Goal: Information Seeking & Learning: Learn about a topic

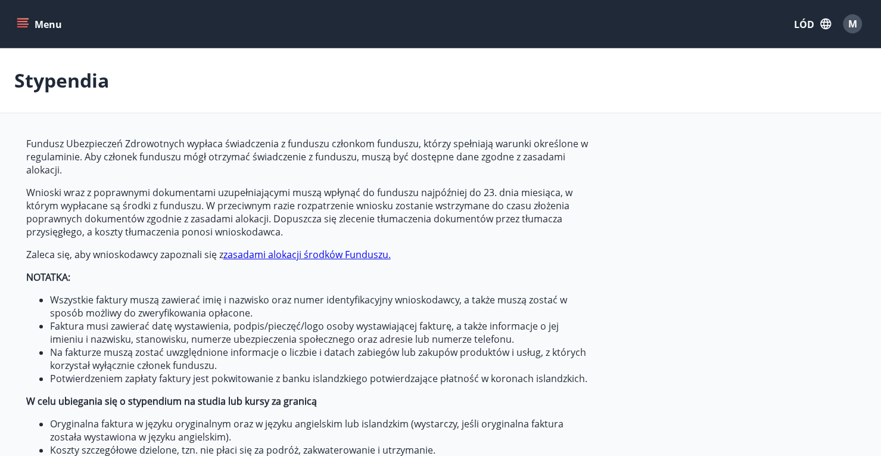
click at [17, 18] on icon "menu" at bounding box center [23, 24] width 12 height 12
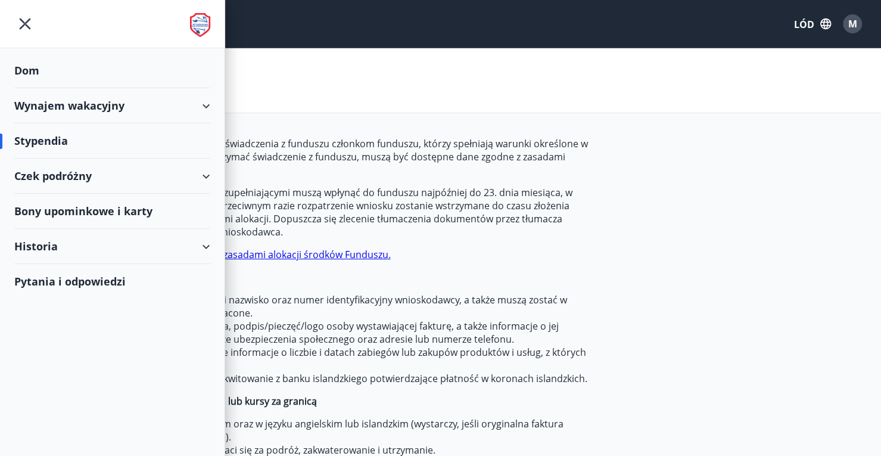
click at [91, 105] on font "Wynajem wakacyjny" at bounding box center [69, 105] width 110 height 14
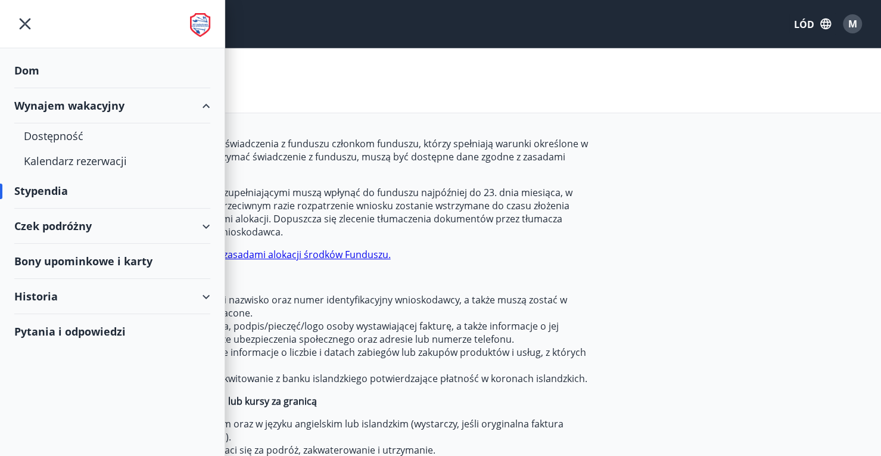
click at [91, 105] on font "Wynajem wakacyjny" at bounding box center [69, 105] width 110 height 14
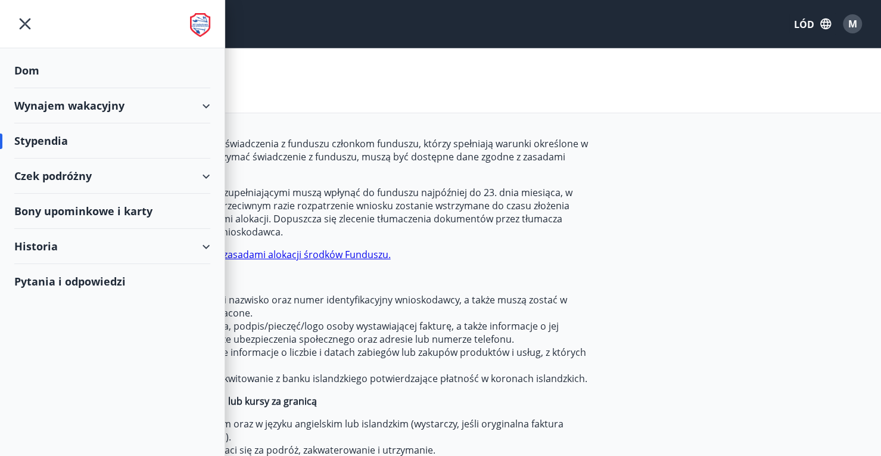
click at [40, 70] on div "Dom" at bounding box center [112, 70] width 196 height 35
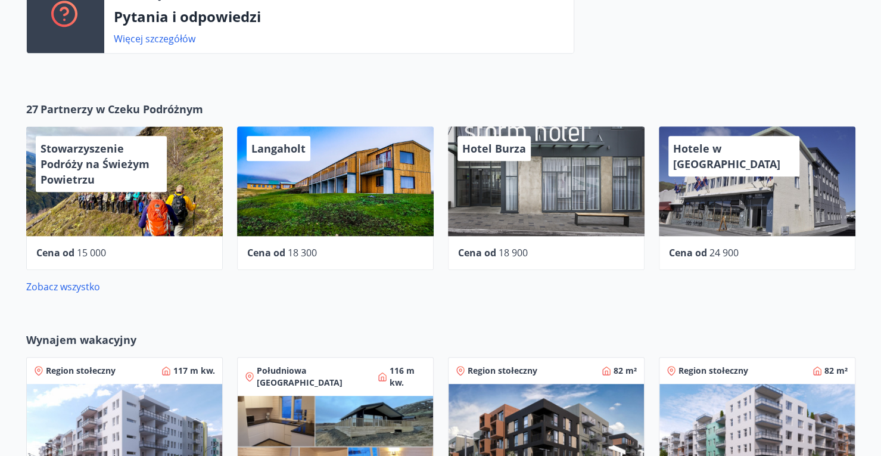
scroll to position [365, 0]
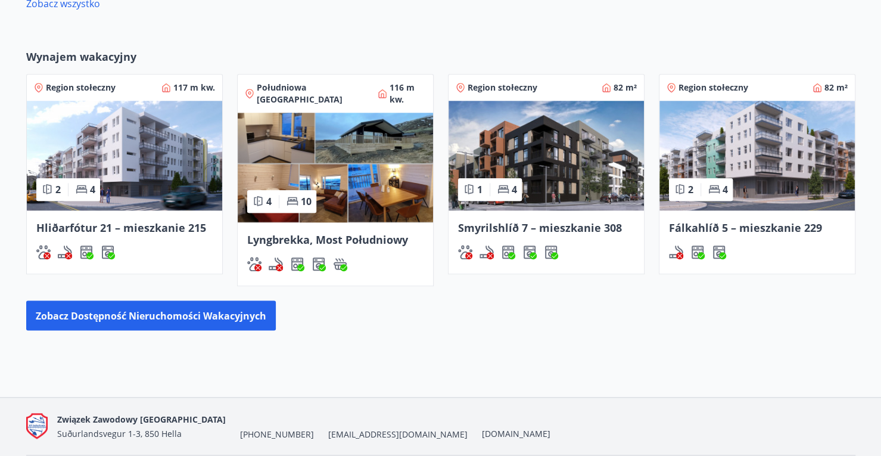
scroll to position [721, 0]
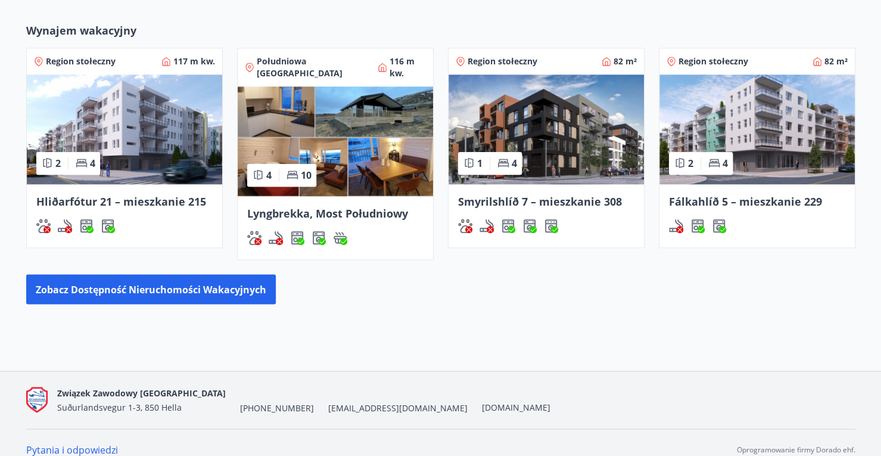
click at [422, 275] on div "Zobacz dostępność nieruchomości wakacyjnych" at bounding box center [440, 289] width 829 height 30
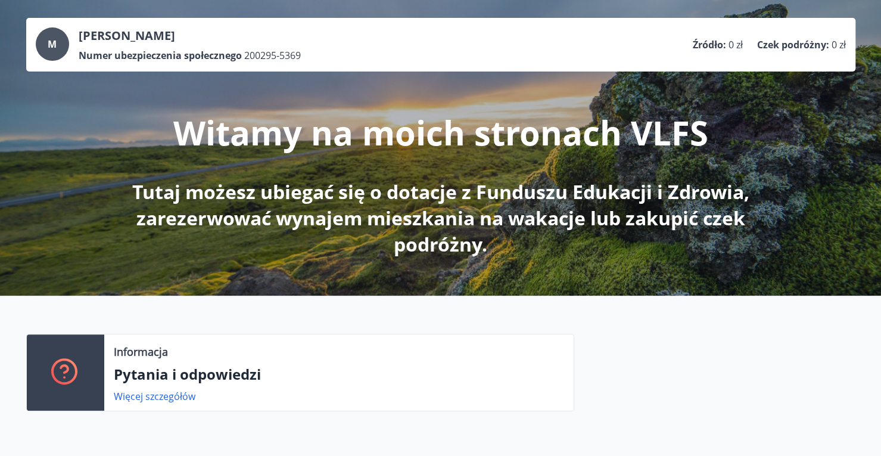
scroll to position [0, 0]
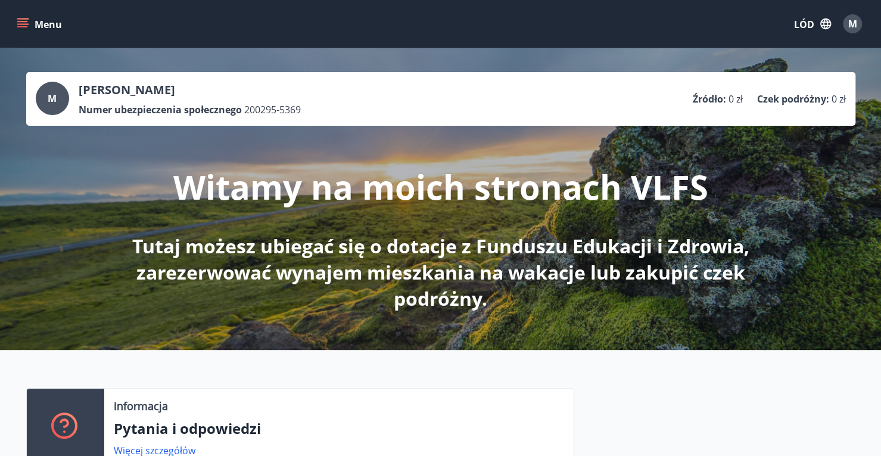
click at [33, 25] on button "Menu" at bounding box center [40, 23] width 52 height 21
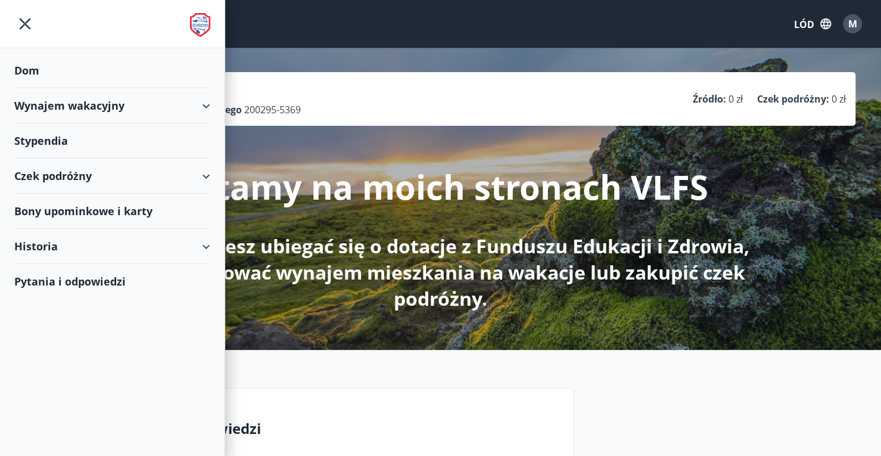
click at [203, 102] on div "Wynajem wakacyjny" at bounding box center [112, 105] width 196 height 35
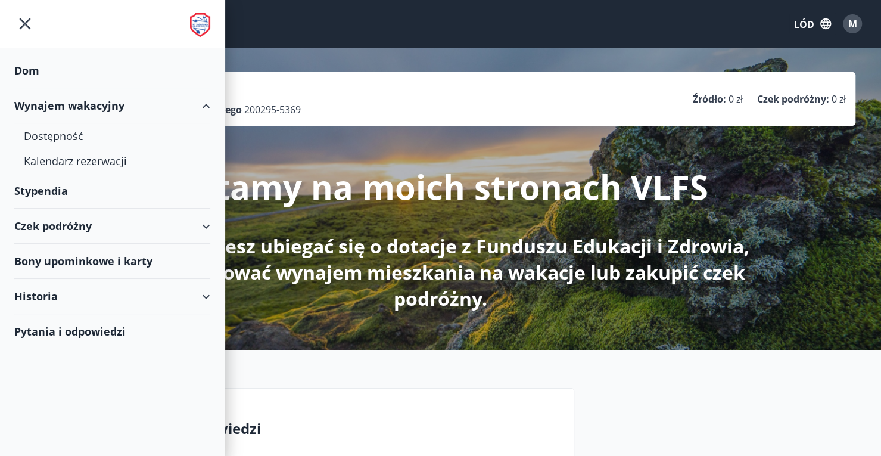
click at [203, 102] on div "Wynajem wakacyjny" at bounding box center [112, 105] width 196 height 35
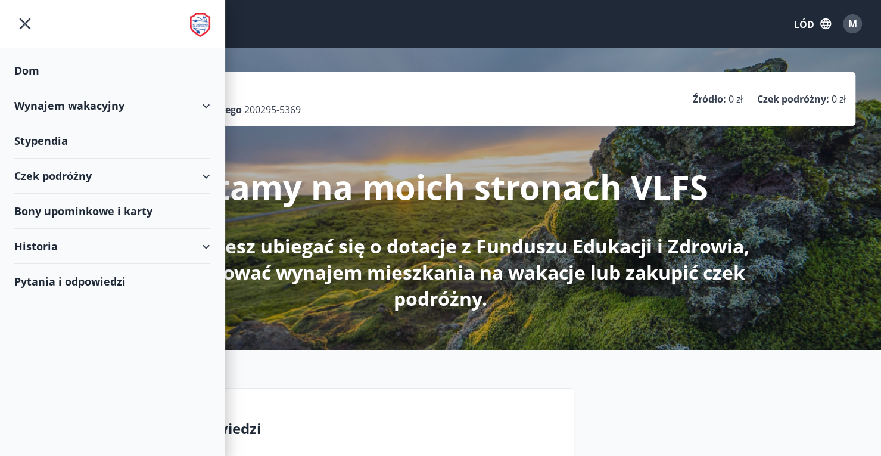
click at [207, 178] on div "Czek podróżny" at bounding box center [112, 175] width 196 height 35
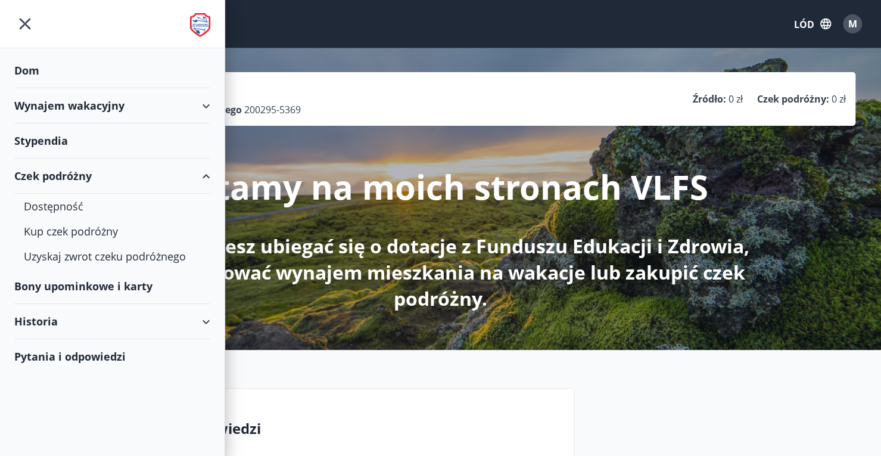
click at [207, 178] on div "Czek podróżny" at bounding box center [112, 175] width 196 height 35
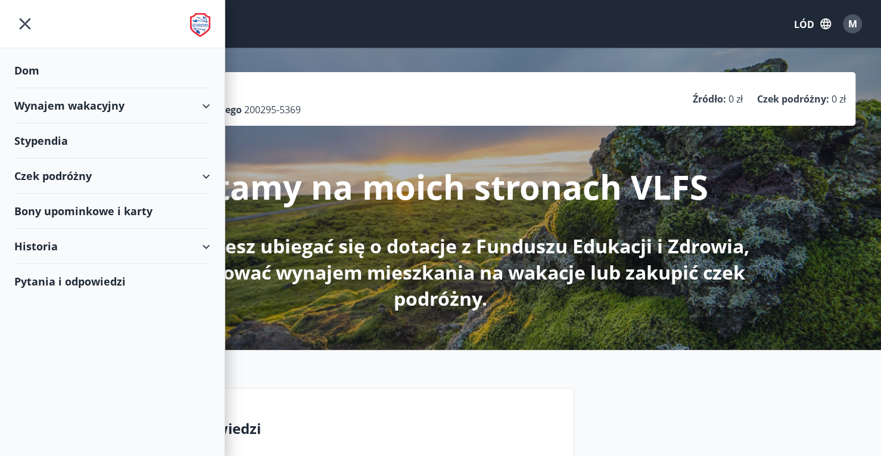
click at [114, 213] on font "Bony upominkowe i karty" at bounding box center [83, 211] width 138 height 14
click at [114, 95] on div "Wynajem wakacyjny" at bounding box center [112, 105] width 196 height 35
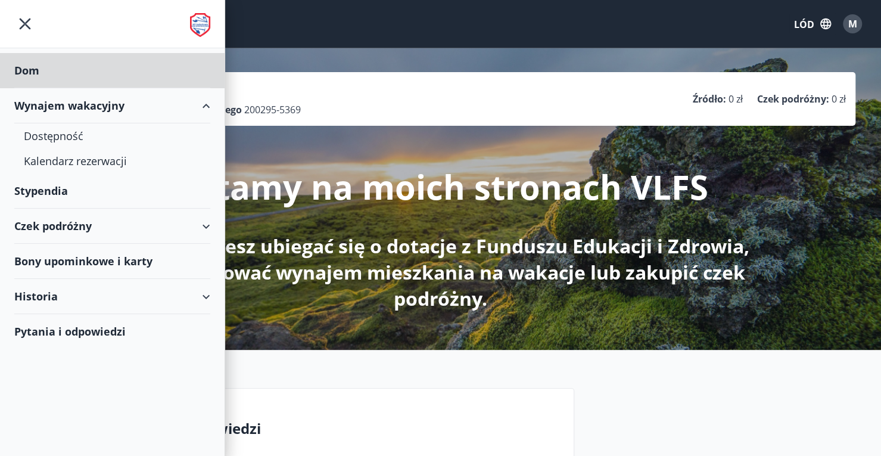
click at [108, 188] on div "Stypendia" at bounding box center [112, 190] width 196 height 35
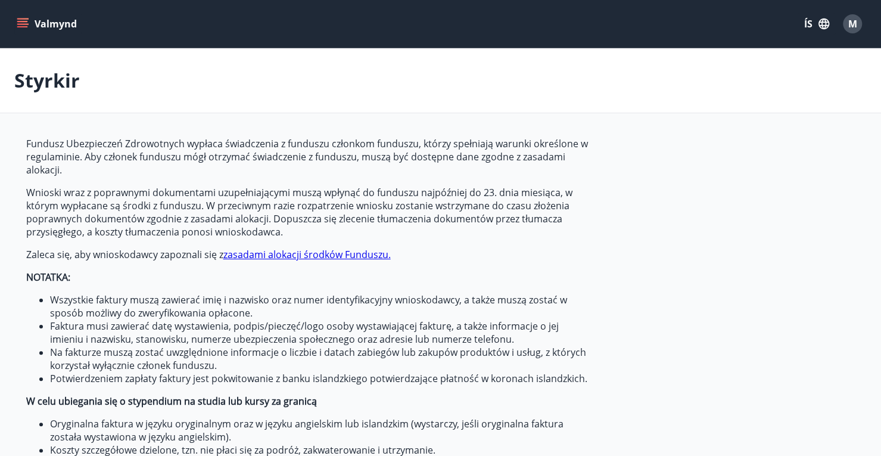
type input "***"
